Goal: Task Accomplishment & Management: Manage account settings

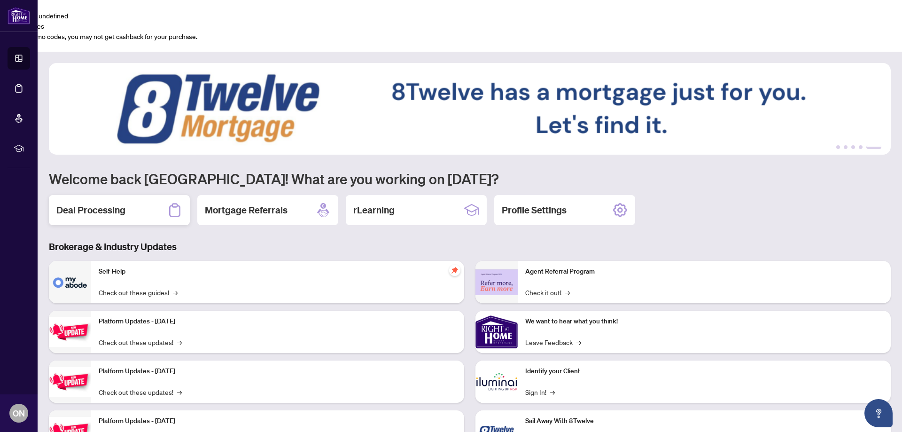
click at [151, 195] on div "Deal Processing" at bounding box center [119, 210] width 141 height 30
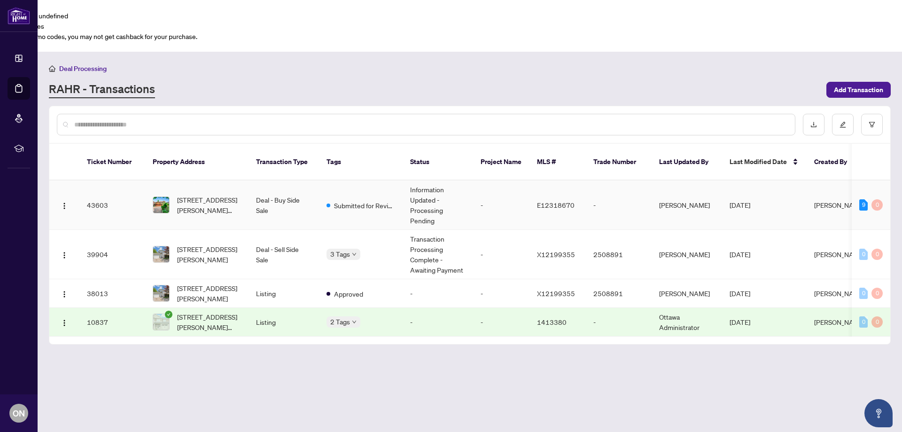
click at [423, 180] on td "Information Updated - Processing Pending" at bounding box center [438, 204] width 71 height 49
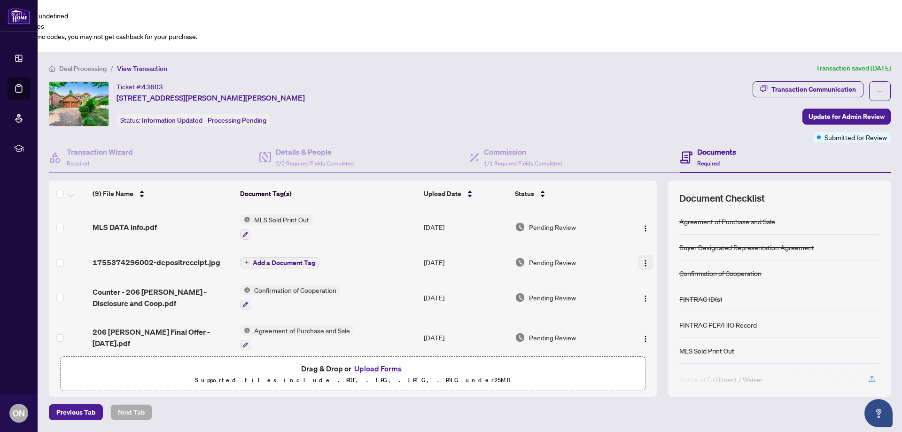
click at [646, 259] on img "button" at bounding box center [646, 263] width 8 height 8
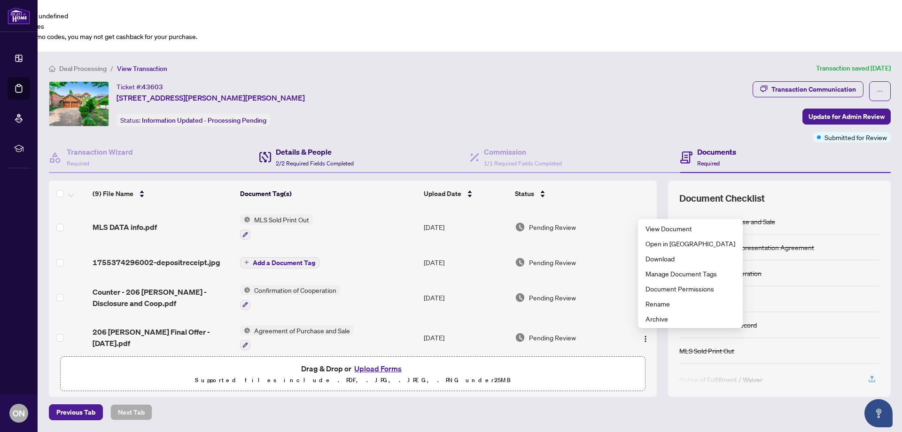
click at [303, 146] on h4 "Details & People" at bounding box center [315, 151] width 78 height 11
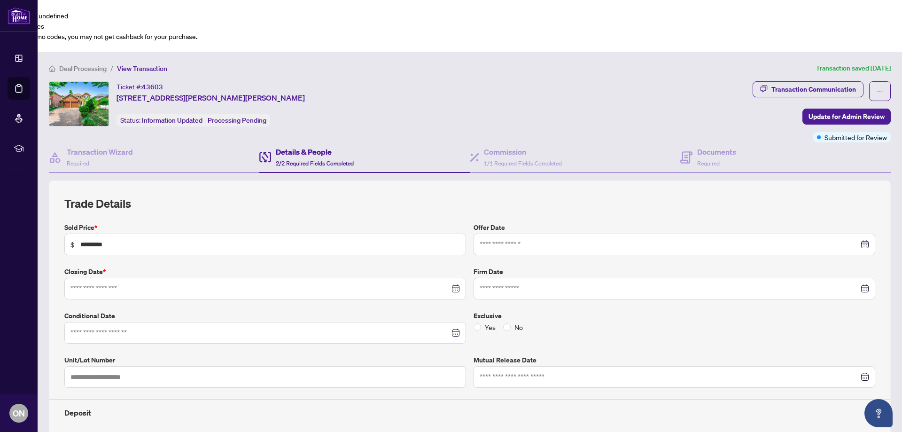
type input "**********"
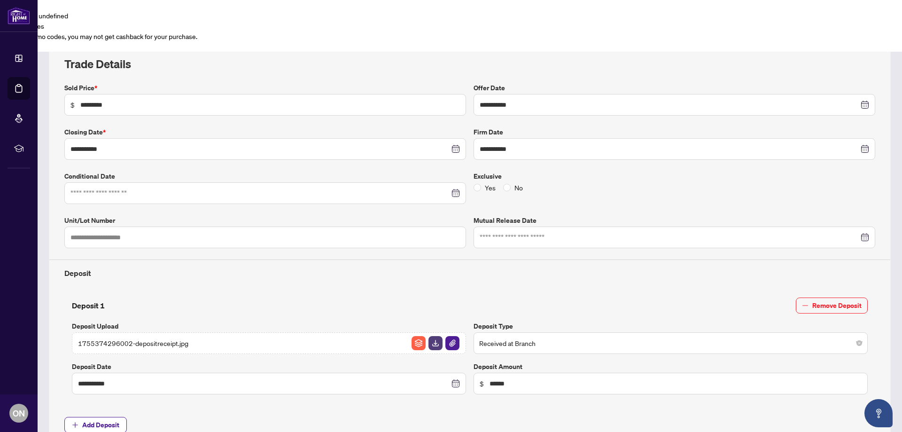
scroll to position [152, 0]
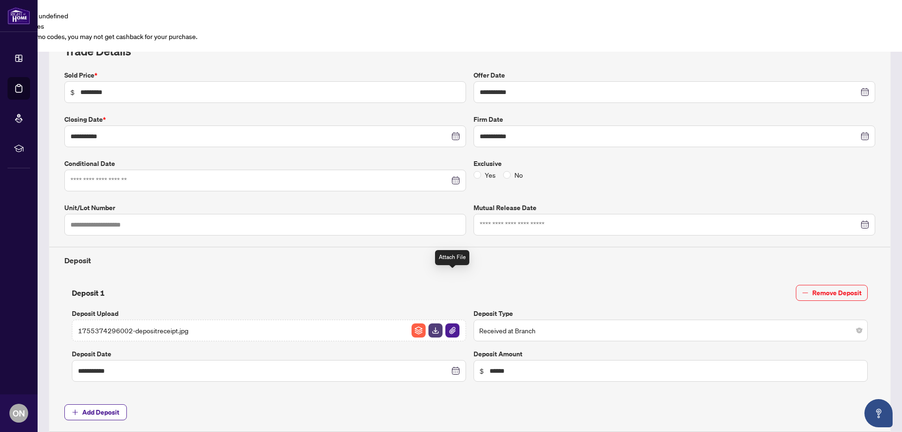
click at [447, 323] on img "button" at bounding box center [453, 330] width 14 height 14
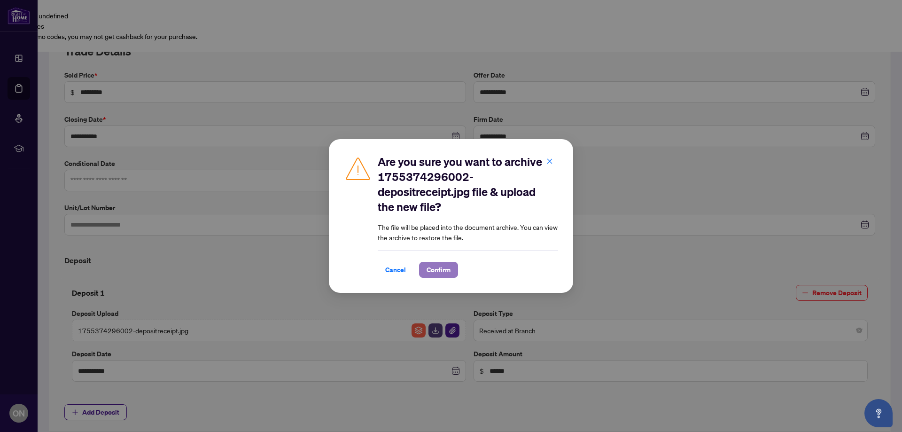
click at [445, 271] on span "Confirm" at bounding box center [439, 269] width 24 height 15
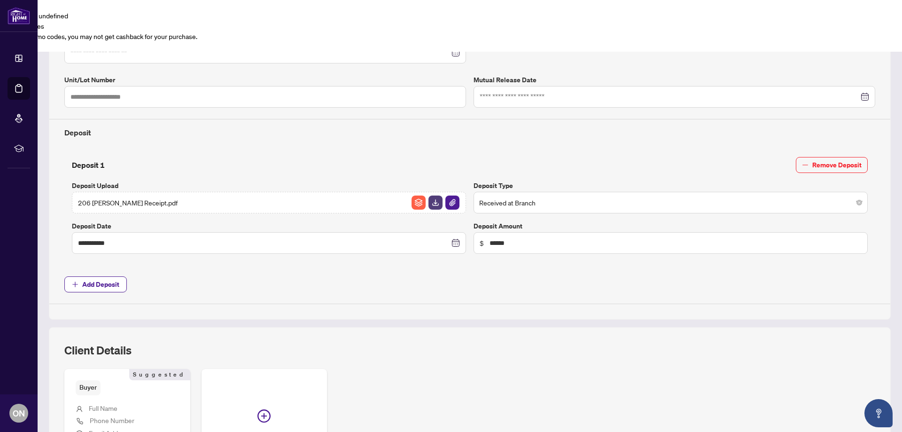
scroll to position [305, 0]
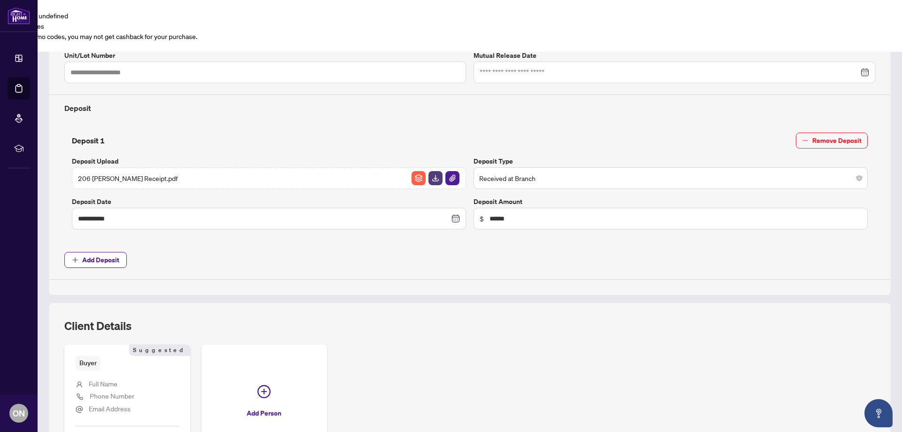
click at [261, 252] on span "Add Deposit" at bounding box center [469, 260] width 811 height 16
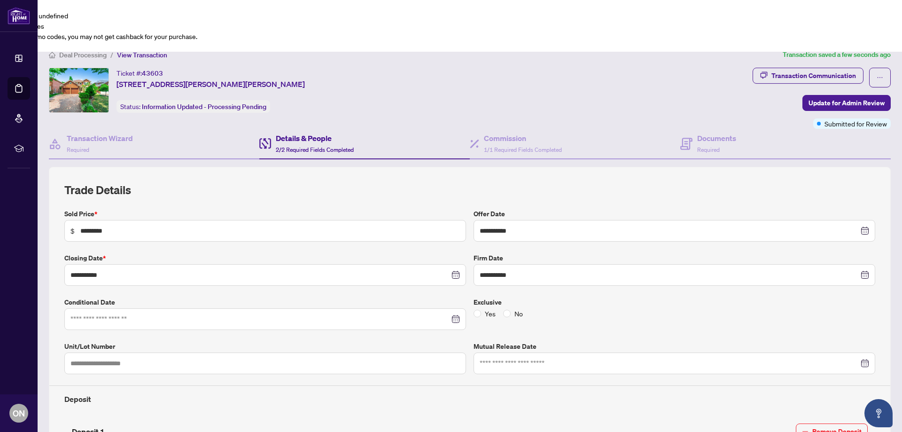
scroll to position [0, 0]
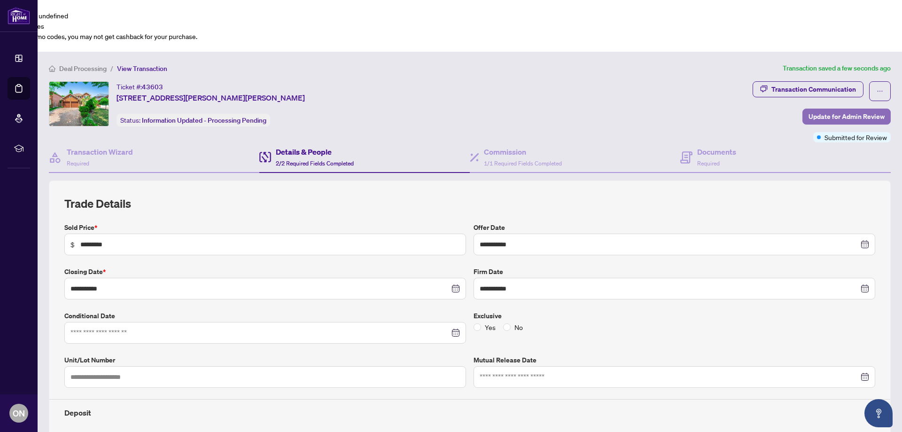
click at [828, 109] on span "Update for Admin Review" at bounding box center [847, 116] width 76 height 15
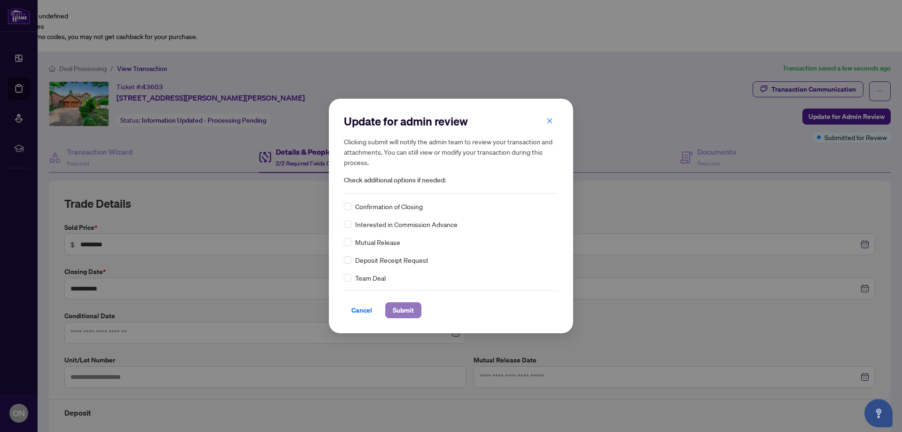
click at [402, 309] on span "Submit" at bounding box center [403, 310] width 21 height 15
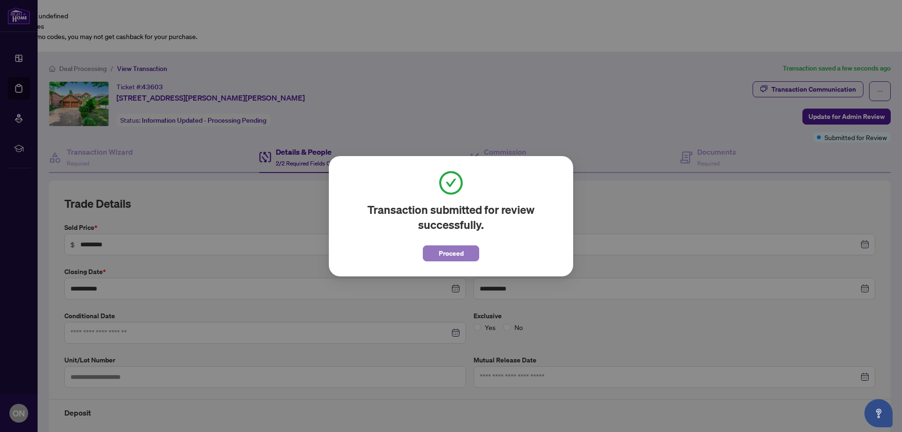
click at [461, 251] on span "Proceed" at bounding box center [451, 253] width 25 height 15
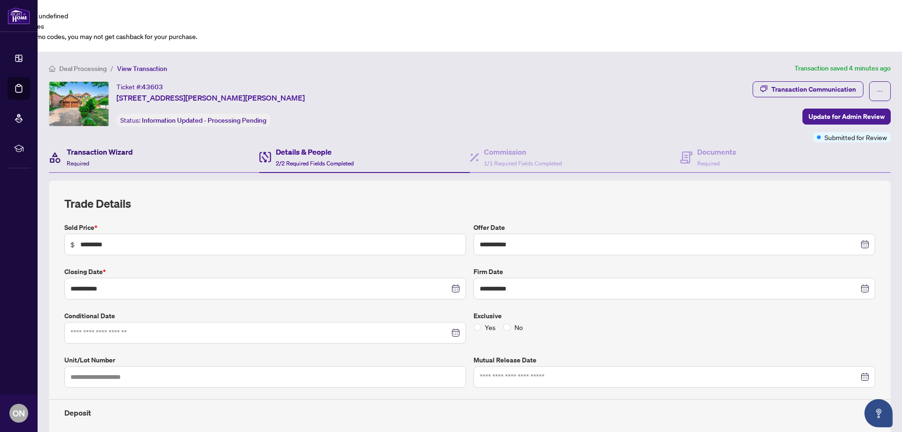
click at [107, 146] on h4 "Transaction Wizard" at bounding box center [100, 151] width 66 height 11
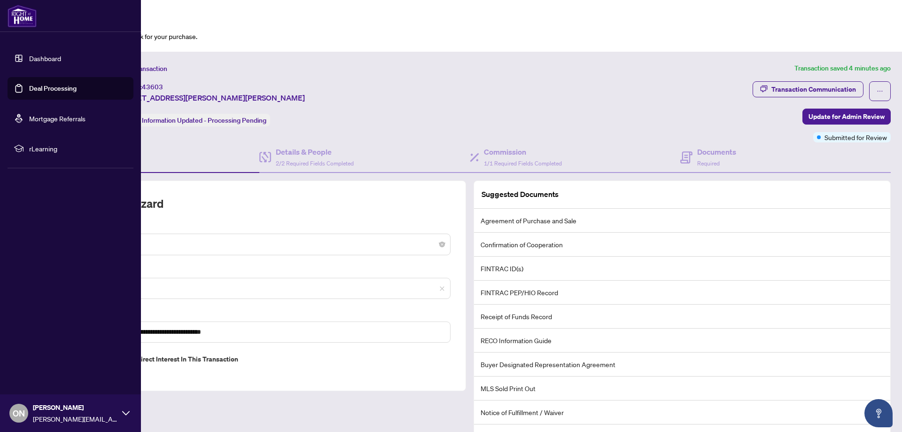
click at [38, 54] on link "Dashboard" at bounding box center [45, 58] width 32 height 8
